Goal: Task Accomplishment & Management: Use online tool/utility

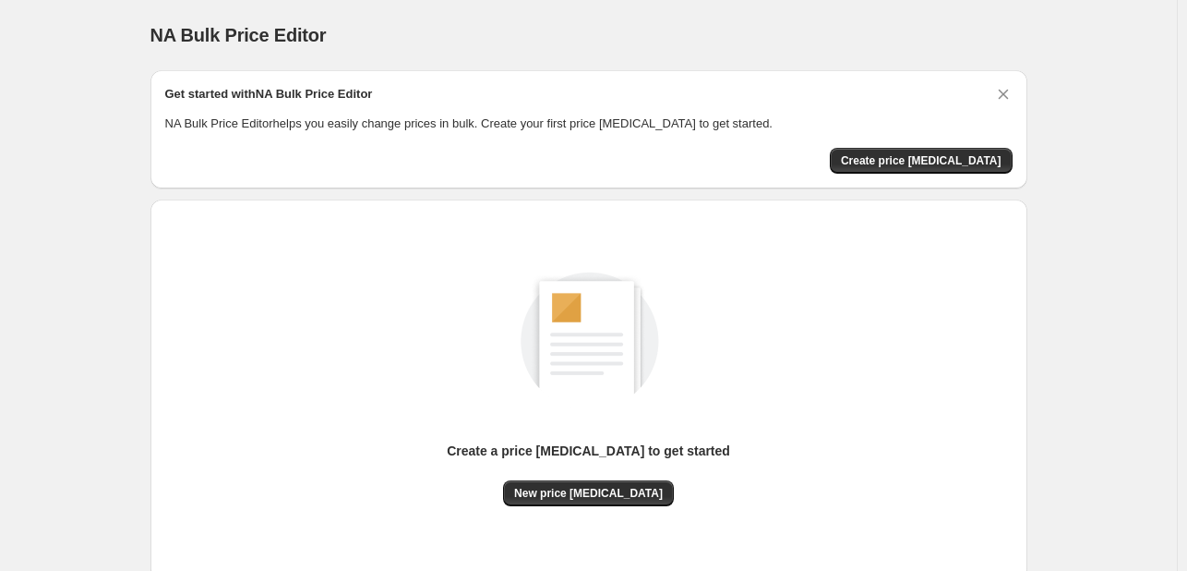
scroll to position [122, 0]
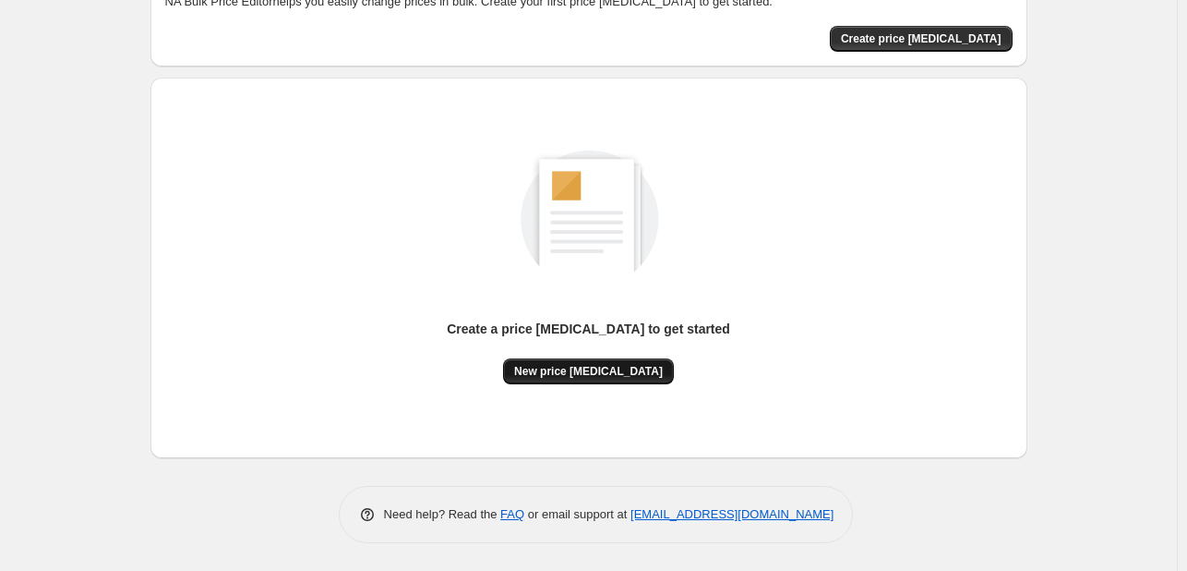
click at [609, 369] on span "New price change job" at bounding box center [588, 371] width 149 height 15
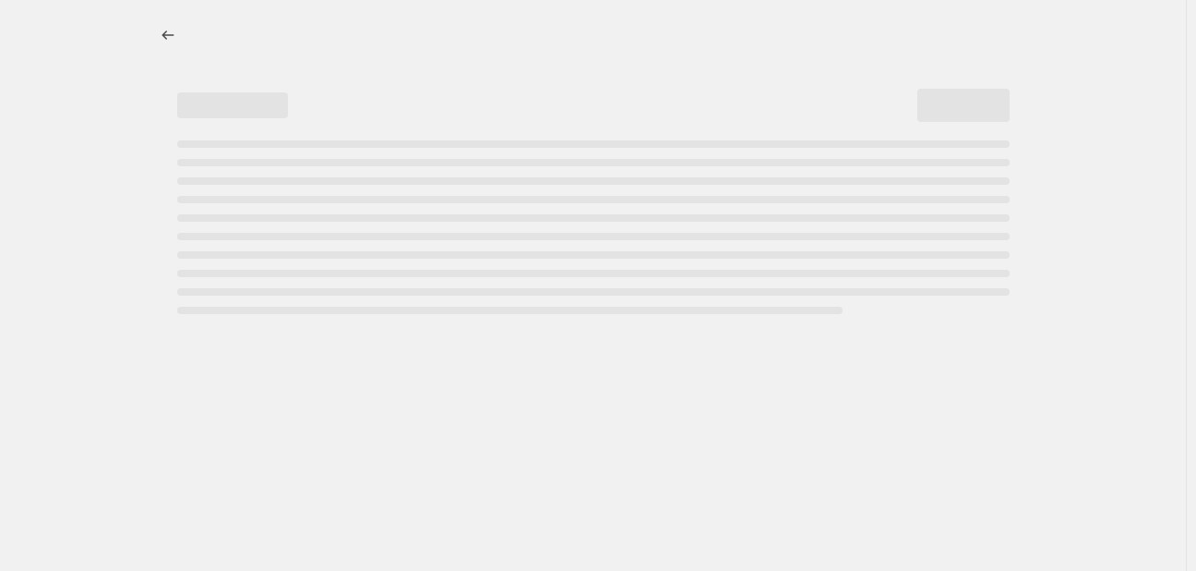
select select "percentage"
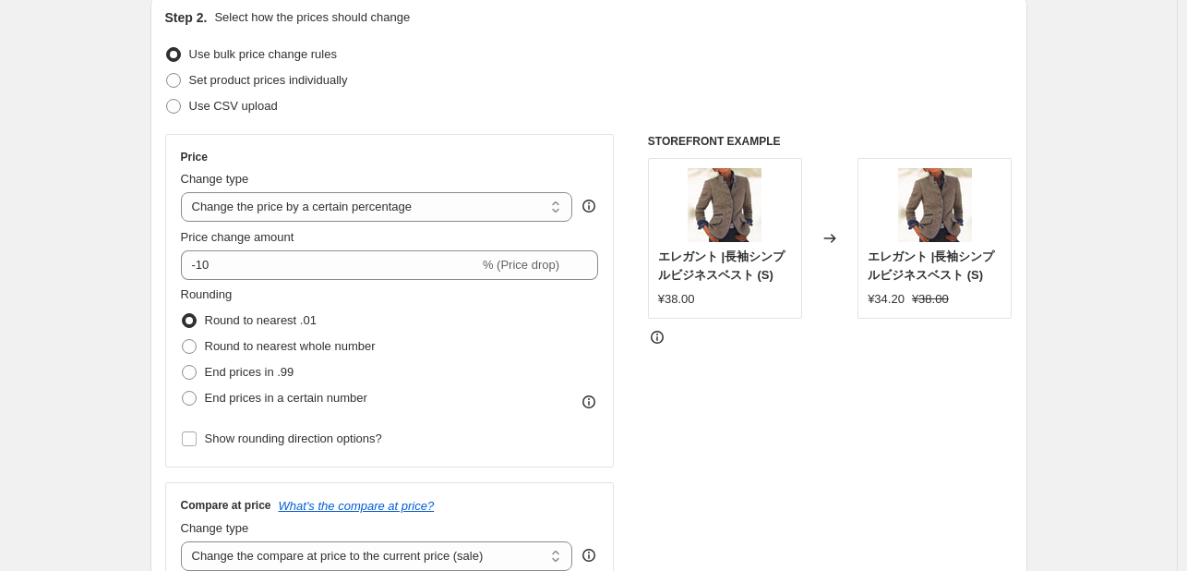
scroll to position [214, 0]
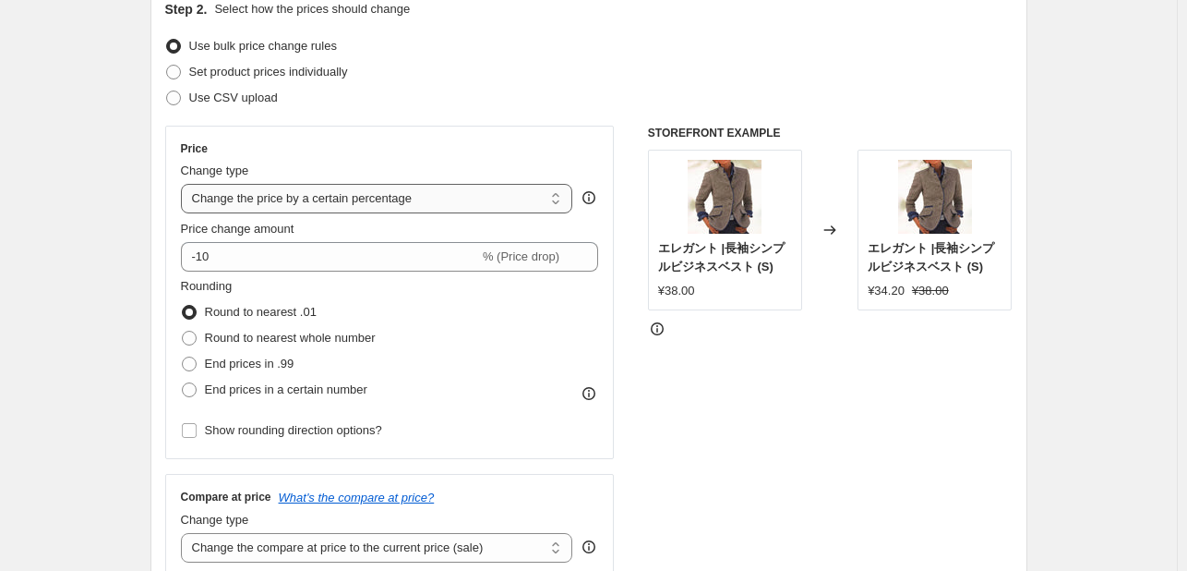
click at [430, 192] on select "Change the price to a certain amount Change the price by a certain amount Chang…" at bounding box center [377, 199] width 392 height 30
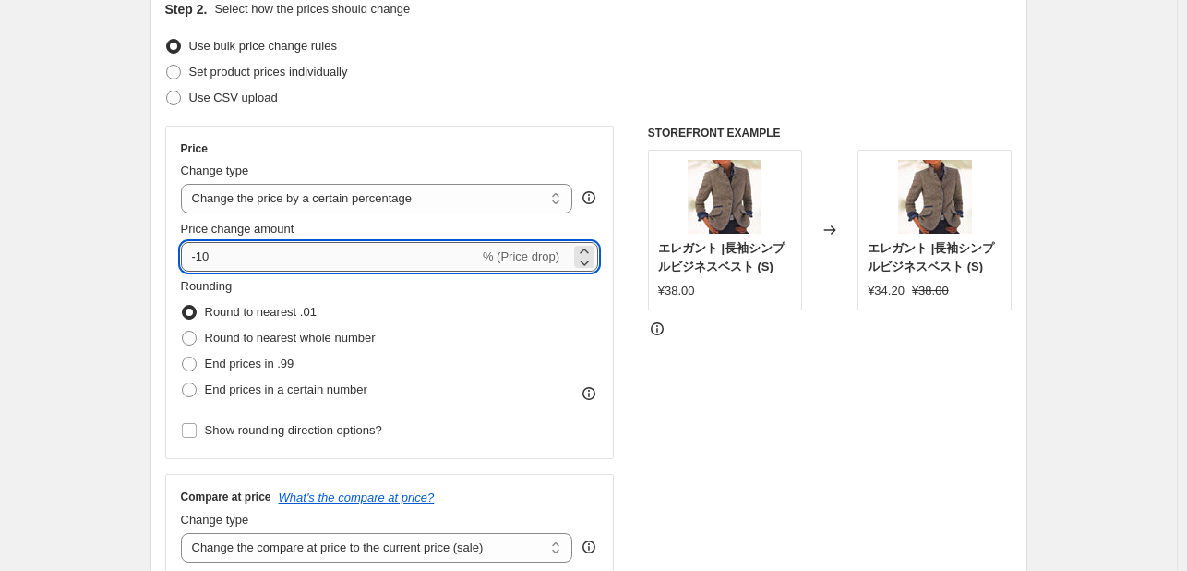
click at [250, 260] on input "-10" at bounding box center [330, 257] width 298 height 30
type input "-15"
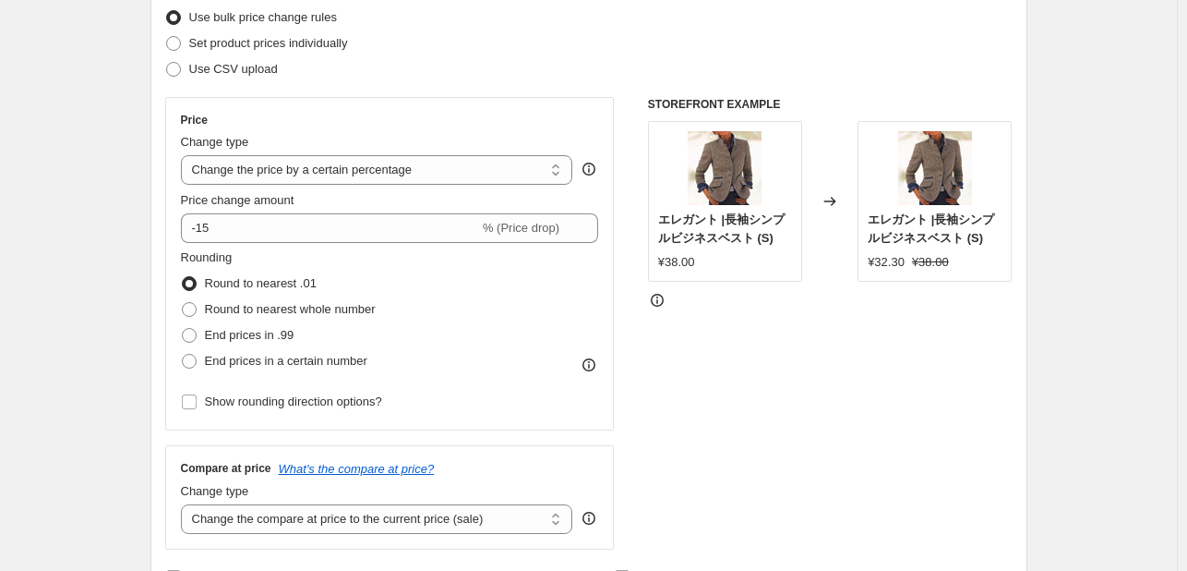
scroll to position [244, 0]
click at [596, 363] on icon at bounding box center [589, 363] width 18 height 18
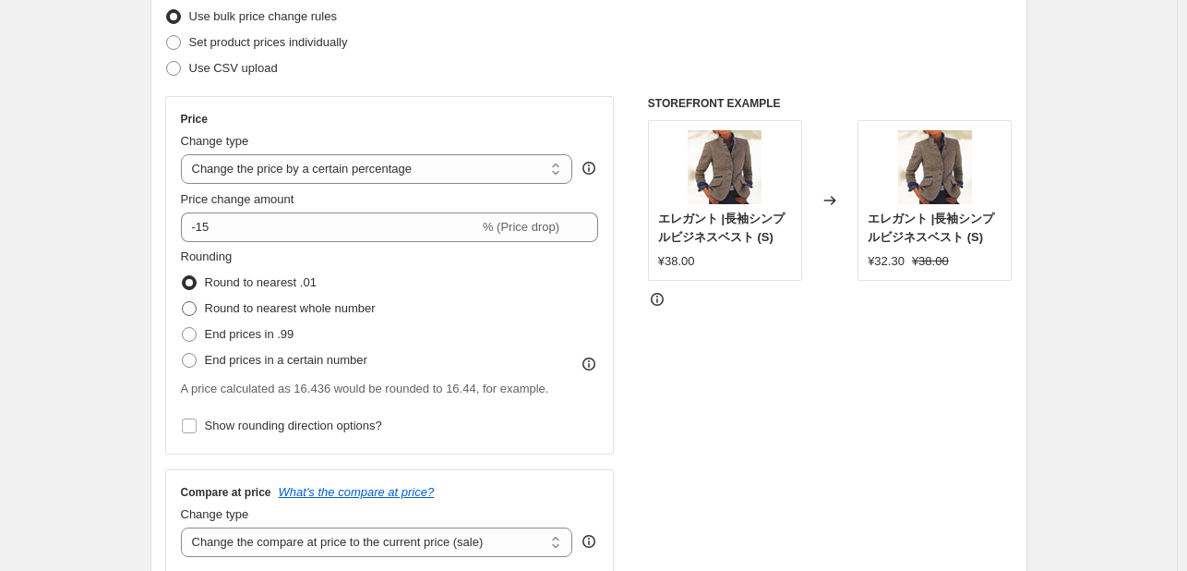
click at [192, 311] on span at bounding box center [189, 308] width 15 height 15
click at [183, 302] on input "Round to nearest whole number" at bounding box center [182, 301] width 1 height 1
radio input "true"
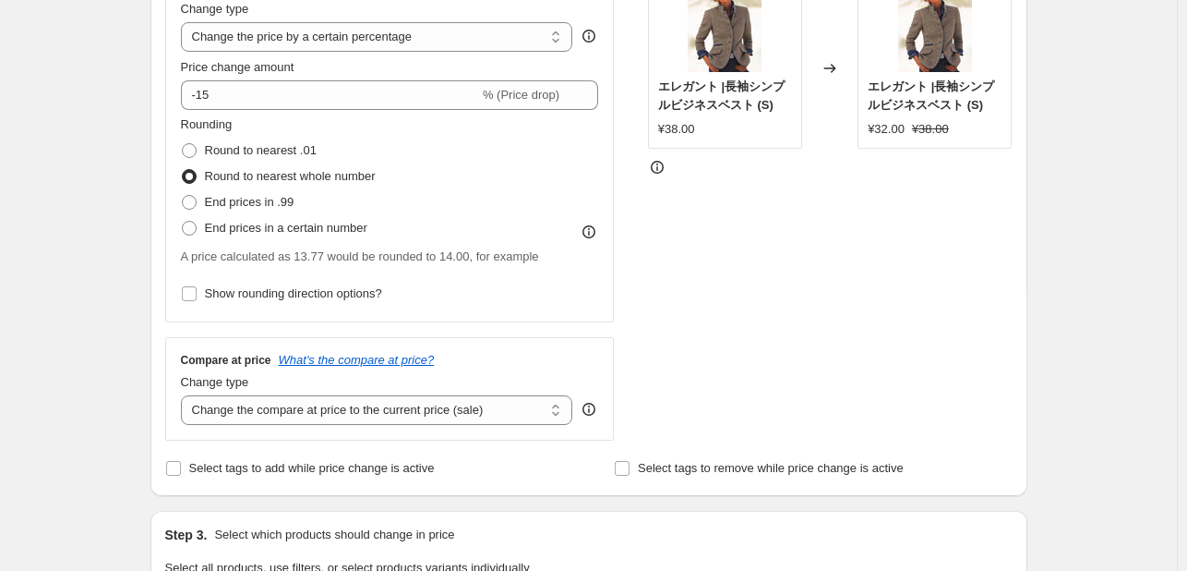
scroll to position [379, 0]
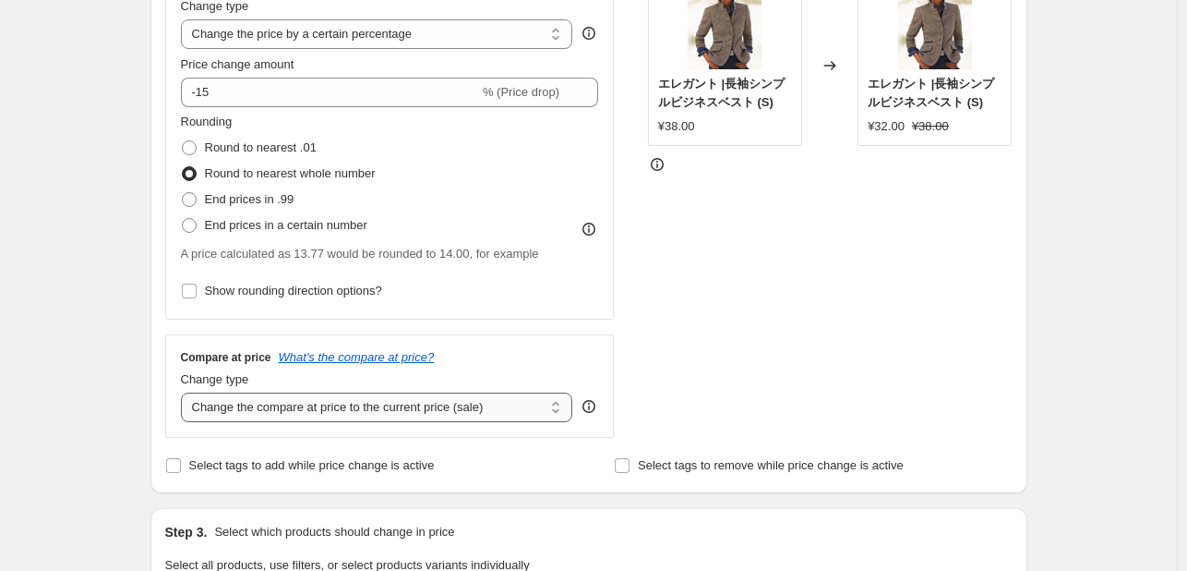
click at [295, 404] on select "Change the compare at price to the current price (sale) Change the compare at p…" at bounding box center [377, 407] width 392 height 30
select select "no_change"
click at [185, 392] on select "Change the compare at price to the current price (sale) Change the compare at p…" at bounding box center [377, 407] width 392 height 30
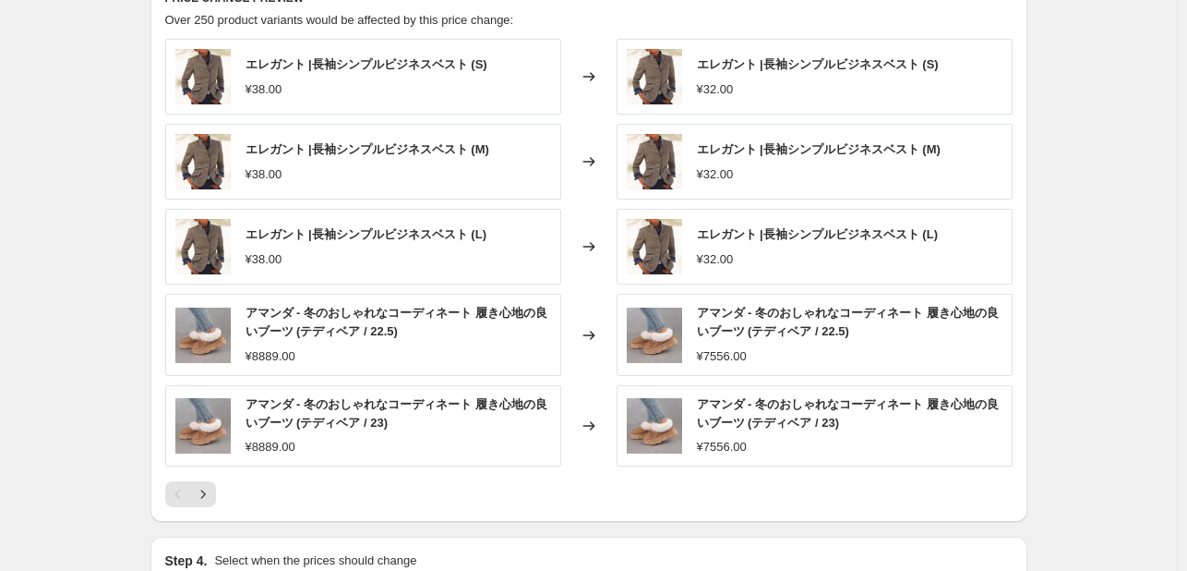
scroll to position [1308, 0]
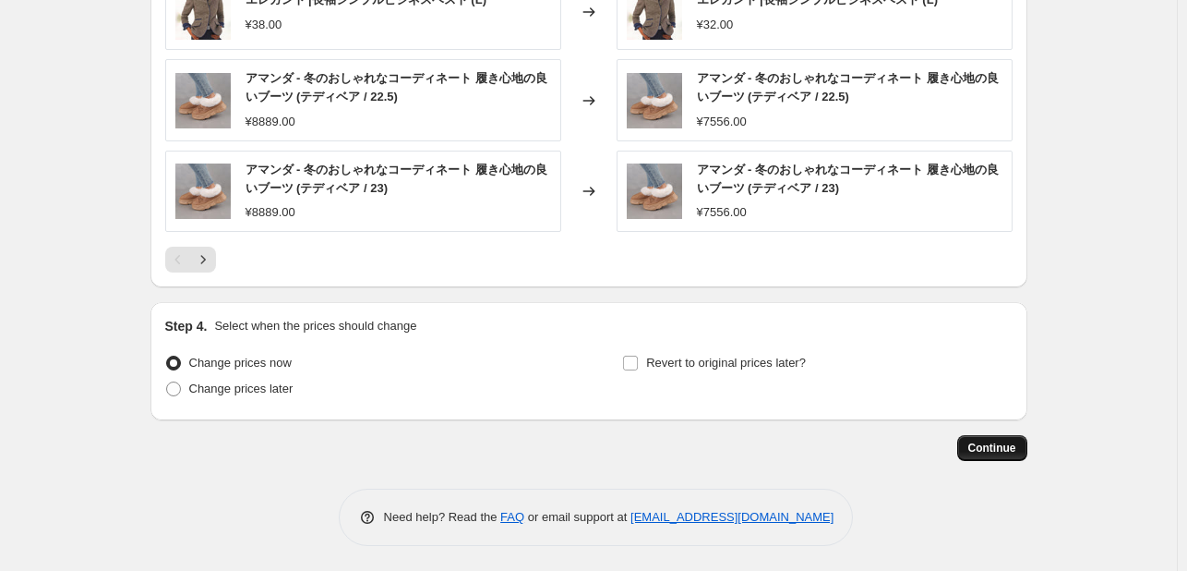
click at [980, 444] on span "Continue" at bounding box center [992, 447] width 48 height 15
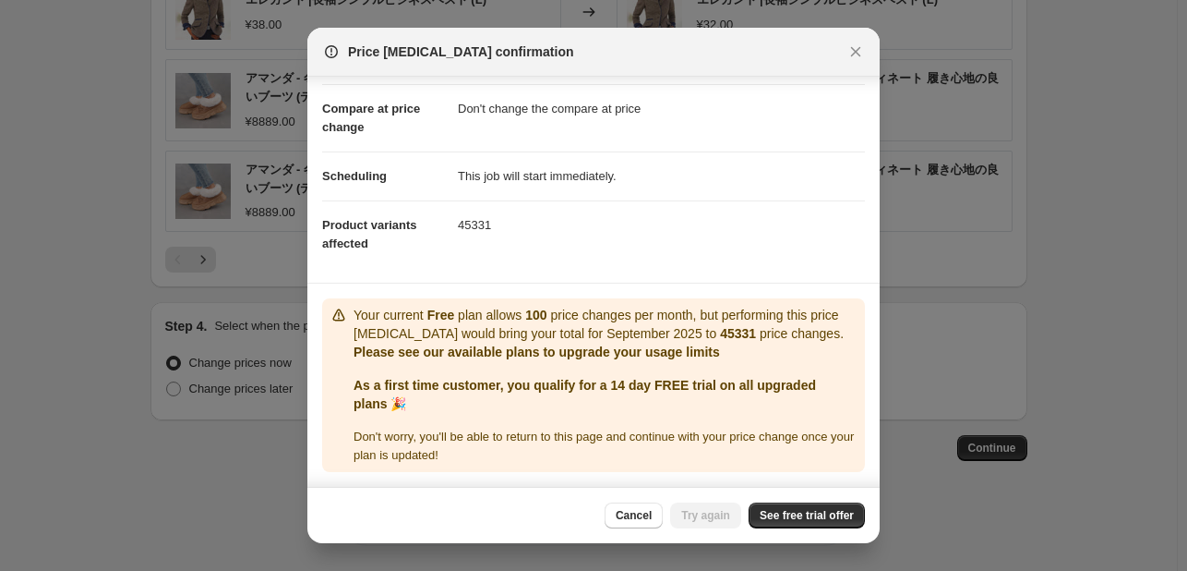
scroll to position [91, 0]
click at [775, 507] on link "See free trial offer" at bounding box center [807, 515] width 116 height 26
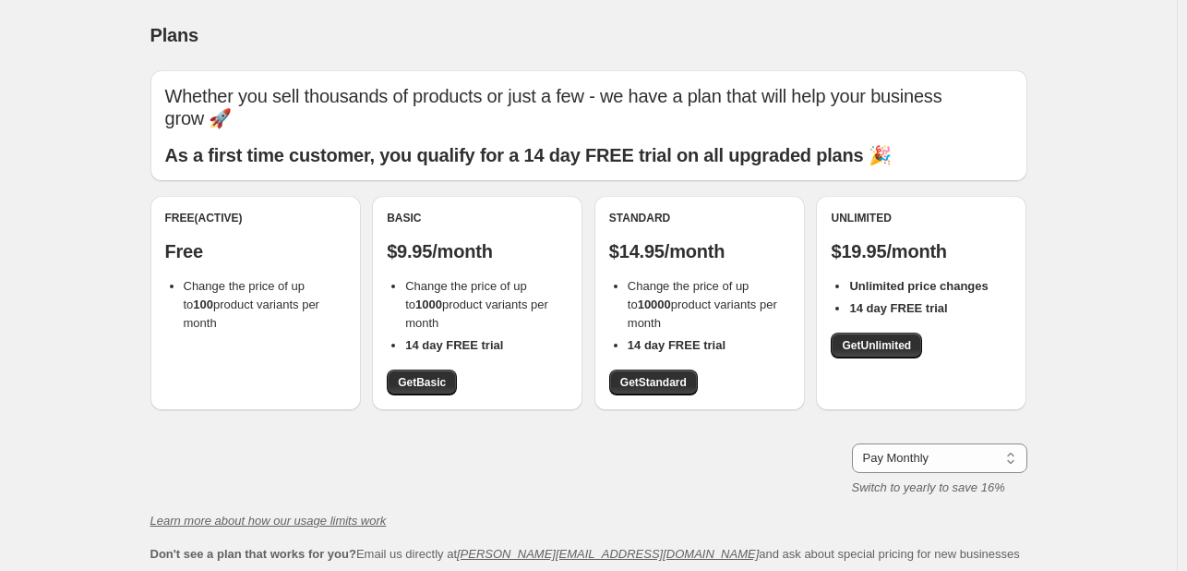
scroll to position [142, 0]
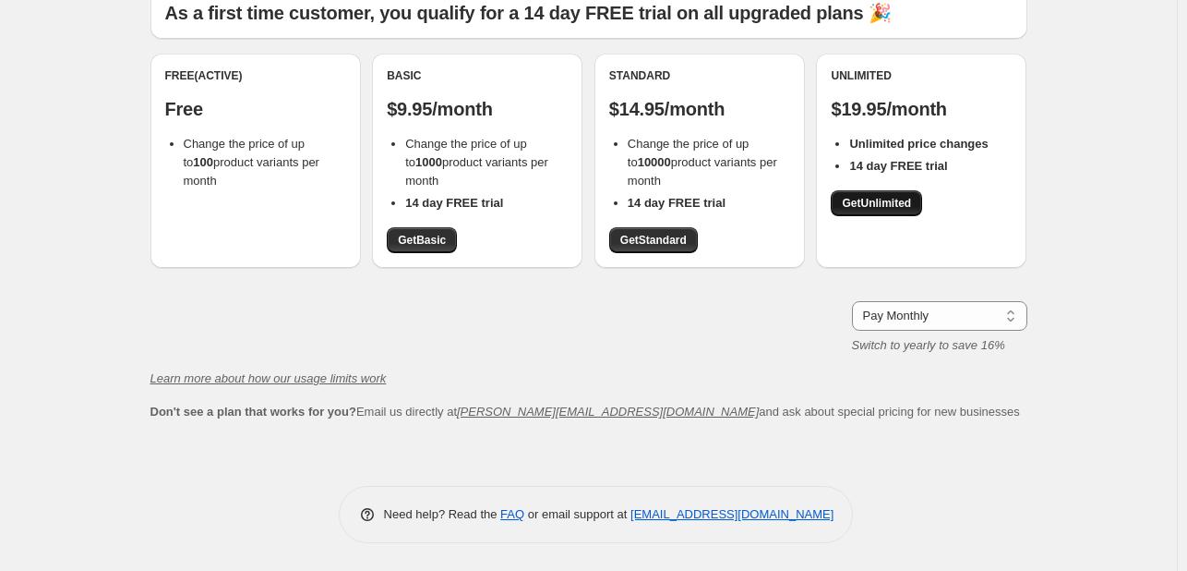
click at [863, 200] on span "Get Unlimited" at bounding box center [876, 203] width 69 height 15
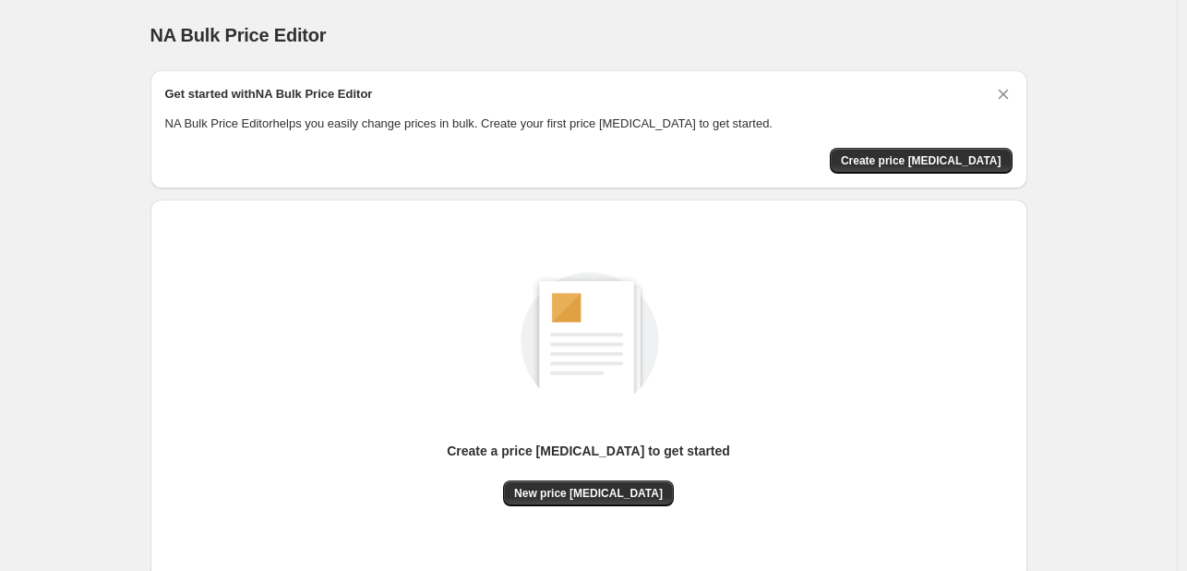
scroll to position [122, 0]
click at [558, 489] on span "New price [MEDICAL_DATA]" at bounding box center [588, 493] width 149 height 15
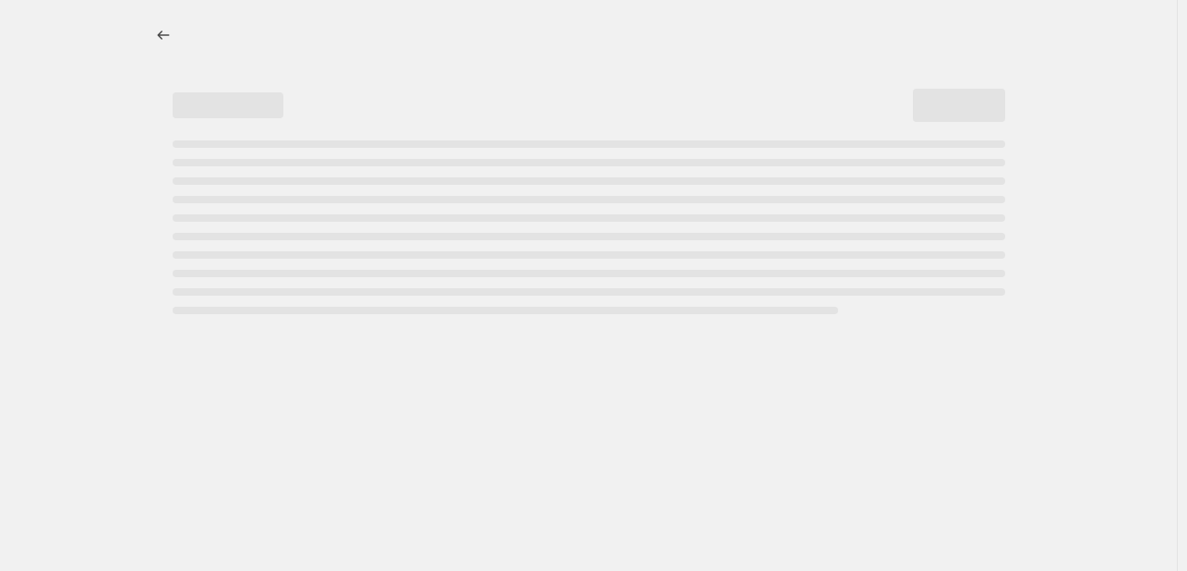
select select "percentage"
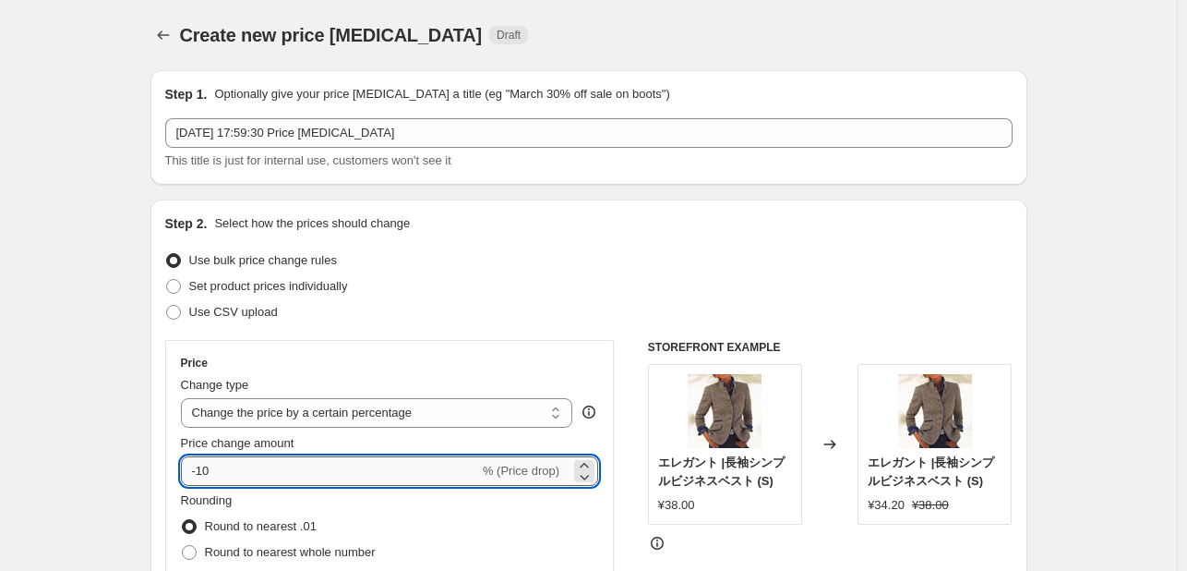
click at [265, 466] on input "-10" at bounding box center [330, 471] width 298 height 30
type input "-15"
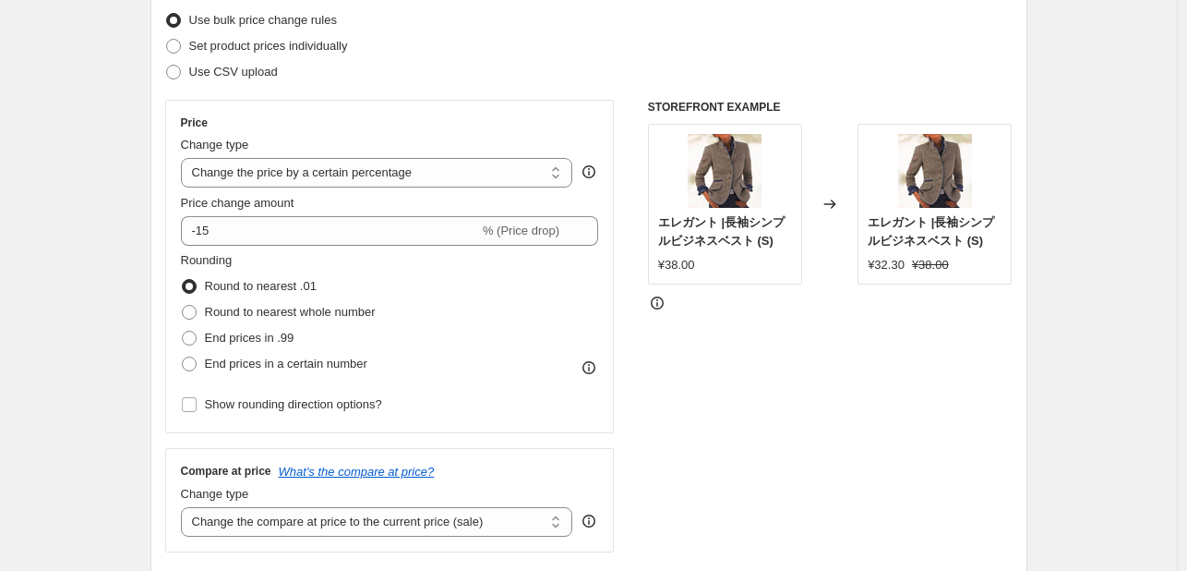
scroll to position [240, 0]
click at [191, 316] on span at bounding box center [189, 312] width 15 height 15
click at [183, 306] on input "Round to nearest whole number" at bounding box center [182, 305] width 1 height 1
radio input "true"
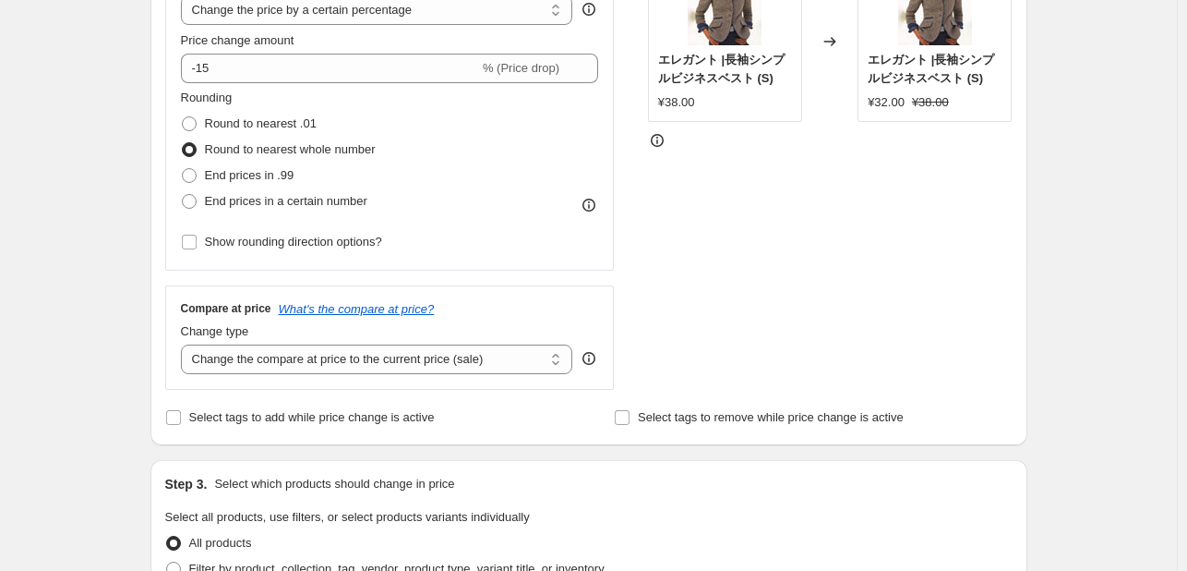
scroll to position [406, 0]
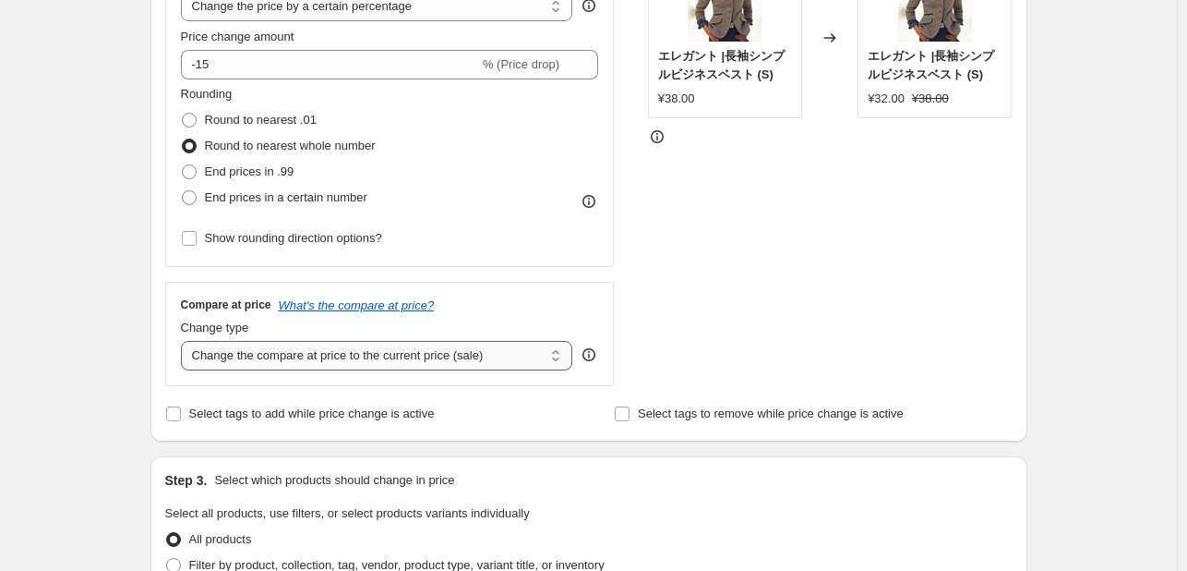
click at [284, 352] on select "Change the compare at price to the current price (sale) Change the compare at p…" at bounding box center [377, 356] width 392 height 30
select select "no_change"
click at [185, 341] on select "Change the compare at price to the current price (sale) Change the compare at p…" at bounding box center [377, 356] width 392 height 30
click at [117, 293] on div "Create new price [MEDICAL_DATA]. This page is ready Create new price [MEDICAL_D…" at bounding box center [588, 522] width 1177 height 1857
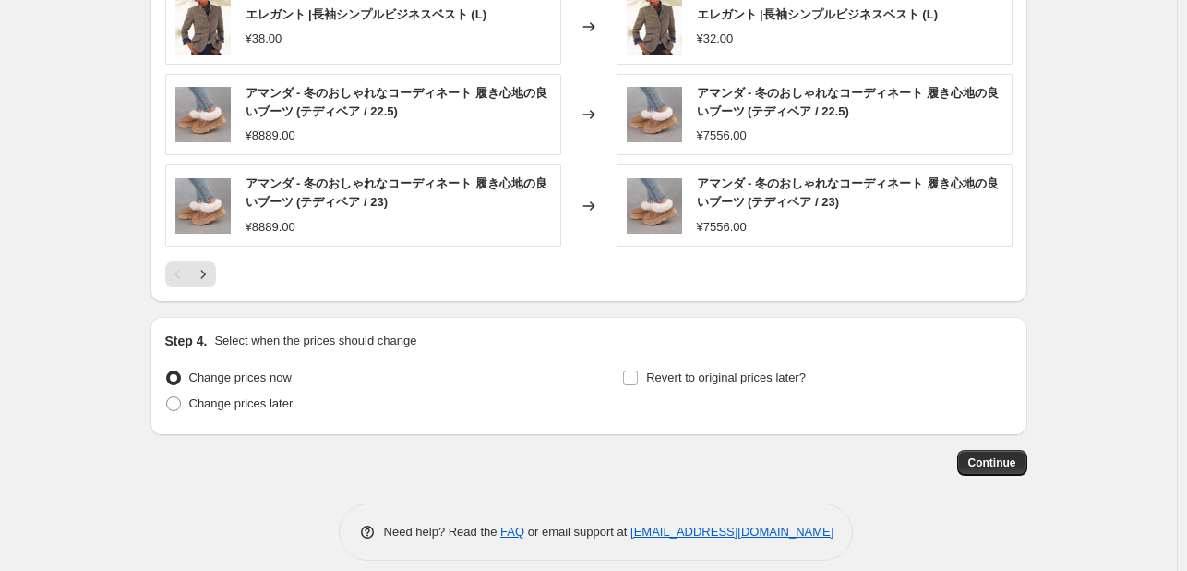
scroll to position [1284, 0]
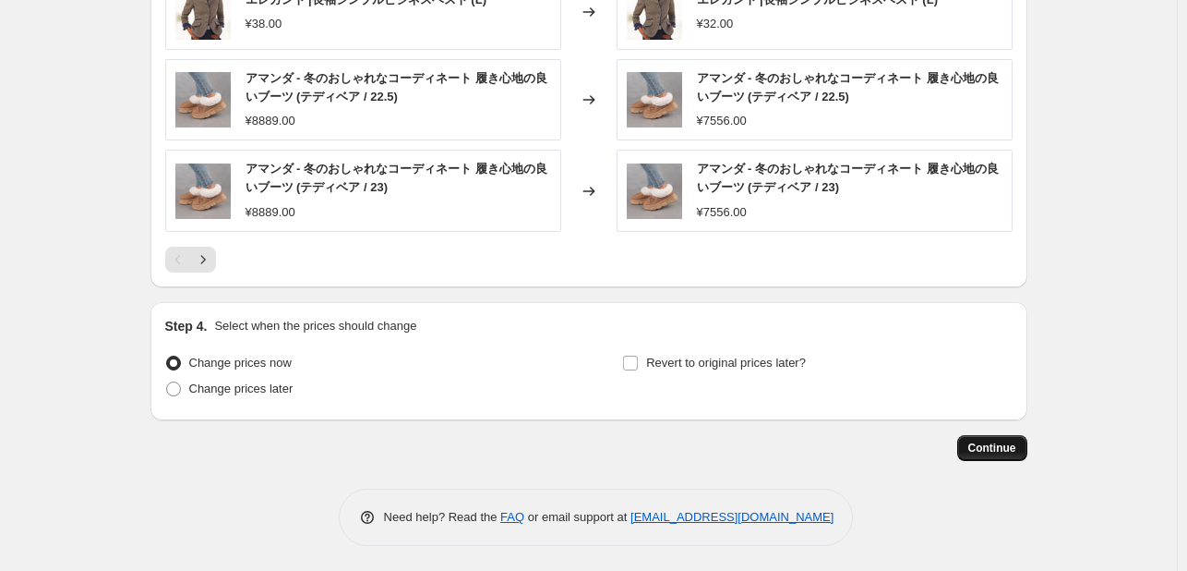
click at [1001, 447] on span "Continue" at bounding box center [992, 447] width 48 height 15
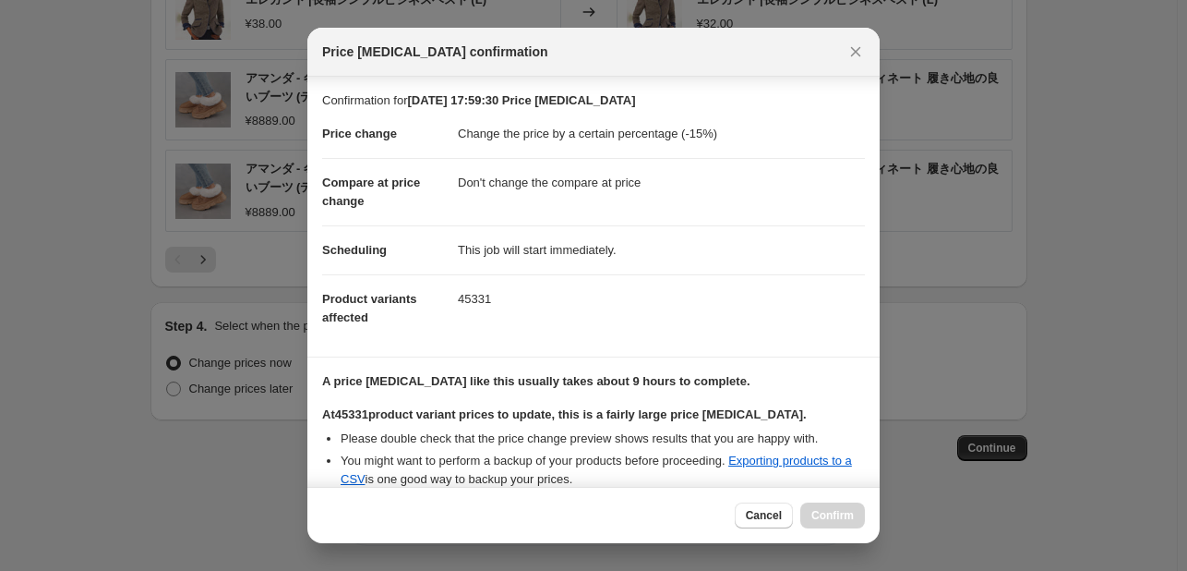
scroll to position [211, 0]
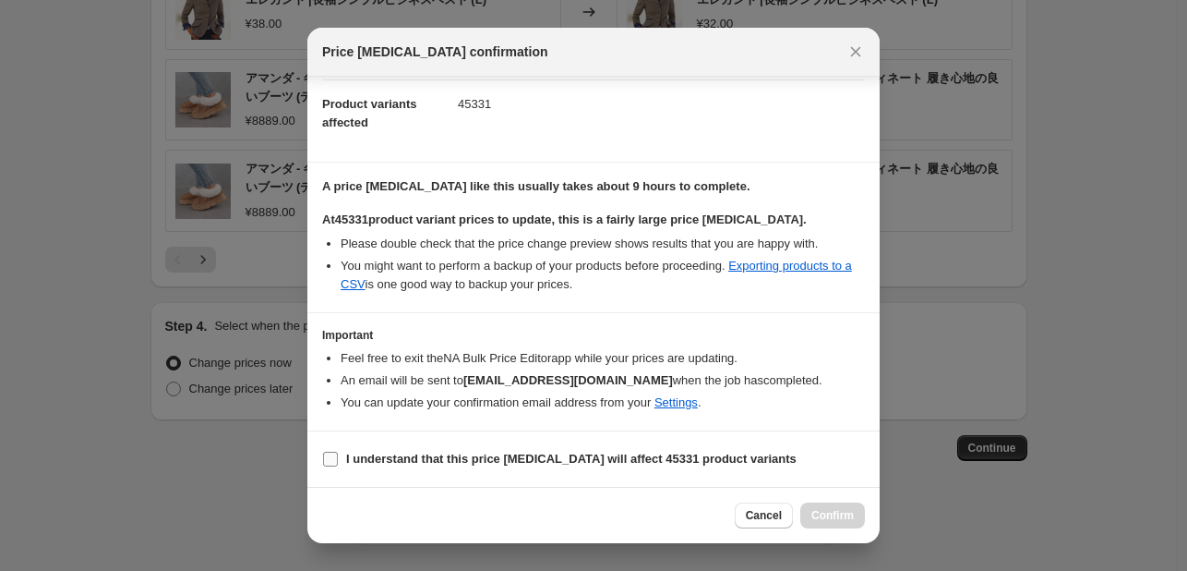
click at [340, 454] on label "I understand that this price [MEDICAL_DATA] will affect 45331 product variants" at bounding box center [559, 459] width 475 height 26
click at [338, 454] on input "I understand that this price [MEDICAL_DATA] will affect 45331 product variants" at bounding box center [330, 458] width 15 height 15
checkbox input "true"
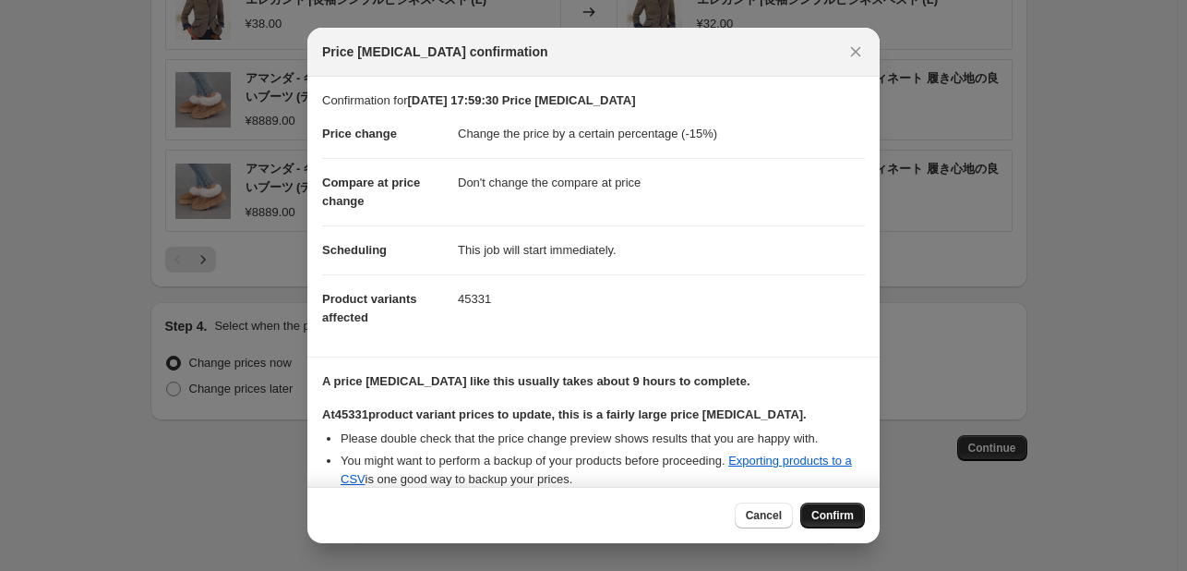
click at [824, 506] on button "Confirm" at bounding box center [832, 515] width 65 height 26
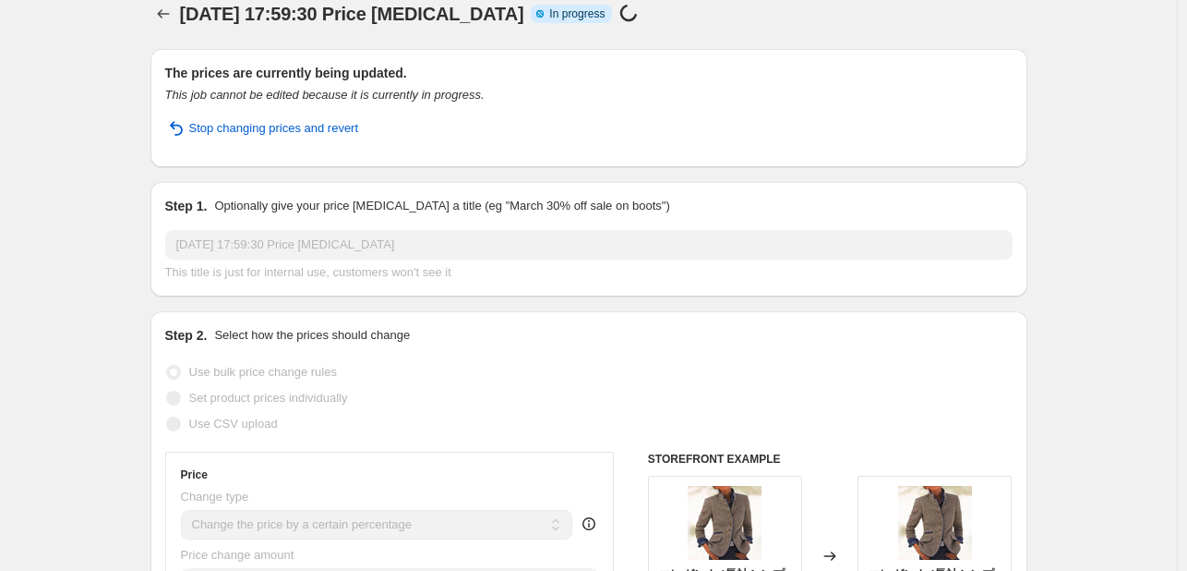
scroll to position [20, 0]
